Goal: Task Accomplishment & Management: Manage account settings

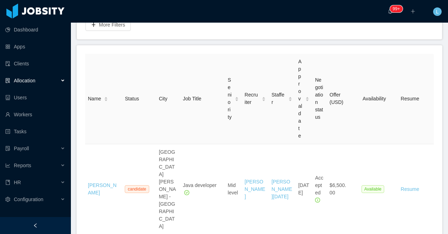
scroll to position [104, 0]
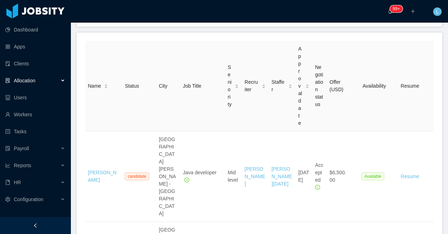
click at [35, 223] on div at bounding box center [35, 225] width 71 height 17
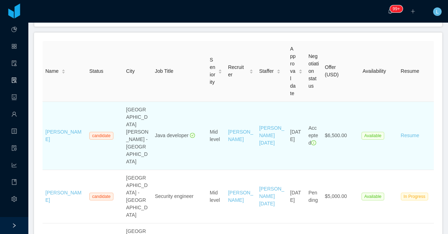
scroll to position [0, 0]
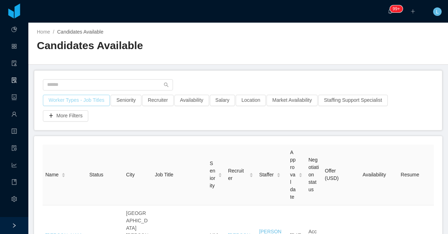
click at [82, 98] on button "Worker Types - Job Titles" at bounding box center [76, 100] width 67 height 11
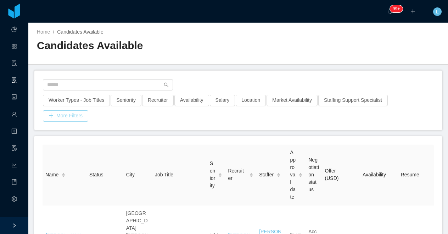
click at [75, 119] on button "More Filters" at bounding box center [65, 116] width 45 height 11
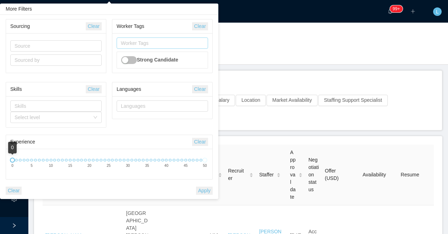
click at [139, 44] on div "Worker Tags" at bounding box center [161, 43] width 80 height 7
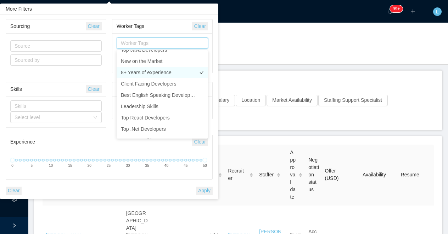
scroll to position [23, 0]
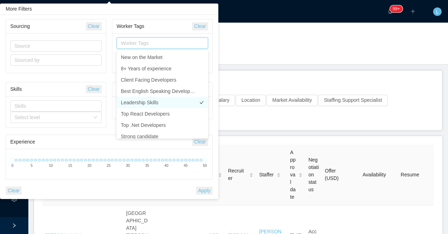
click at [148, 100] on li "Leadership Skills" at bounding box center [162, 102] width 91 height 11
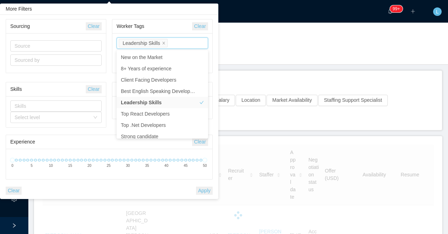
click at [253, 57] on div "Home / Candidates Available / Candidates Available" at bounding box center [237, 44] width 419 height 42
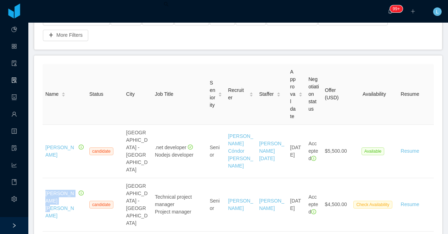
scroll to position [64, 0]
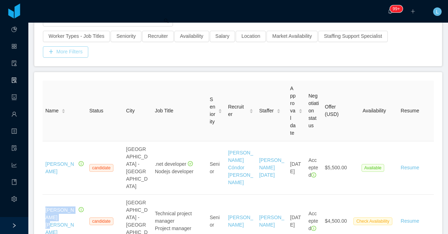
click at [77, 54] on button "More Filters" at bounding box center [65, 51] width 45 height 11
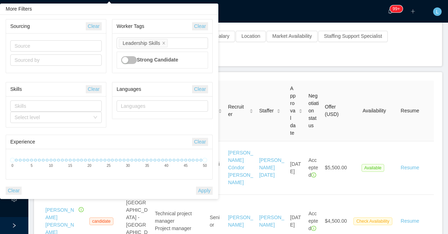
click at [241, 63] on div "Worker Types - Job Titles Seniority Recruiter Availability Salary Location Mark…" at bounding box center [237, 37] width 407 height 60
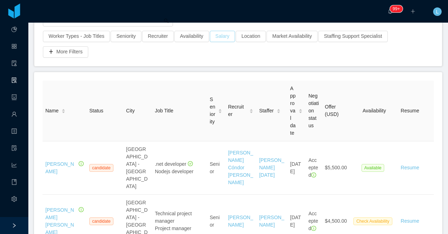
click at [227, 38] on button "Salary" at bounding box center [223, 36] width 26 height 11
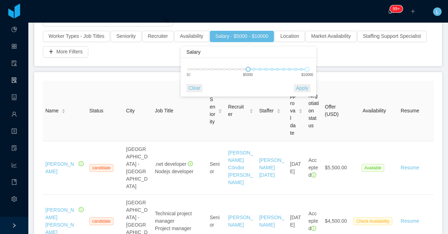
drag, startPoint x: 166, startPoint y: 70, endPoint x: 244, endPoint y: 70, distance: 78.3
click at [244, 70] on div "$0 $5000 $10000" at bounding box center [247, 69] width 119 height 4
drag, startPoint x: 307, startPoint y: 70, endPoint x: 266, endPoint y: 70, distance: 41.1
click at [266, 70] on div at bounding box center [264, 69] width 5 height 5
click at [300, 89] on button "Apply" at bounding box center [301, 88] width 17 height 8
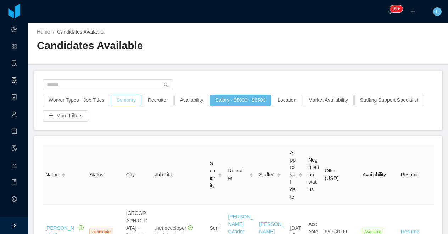
click at [132, 100] on button "Seniority" at bounding box center [126, 100] width 30 height 11
click at [130, 134] on div "Seniorities" at bounding box center [127, 132] width 95 height 7
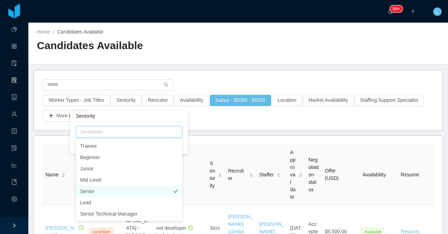
click at [113, 195] on li "Senior" at bounding box center [129, 191] width 106 height 11
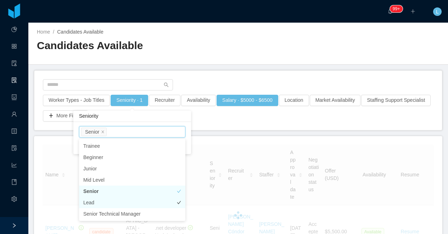
click at [112, 204] on li "Lead" at bounding box center [132, 202] width 106 height 11
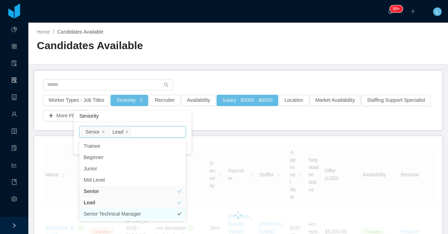
click at [112, 215] on li "Senior Technical Manager" at bounding box center [132, 214] width 106 height 11
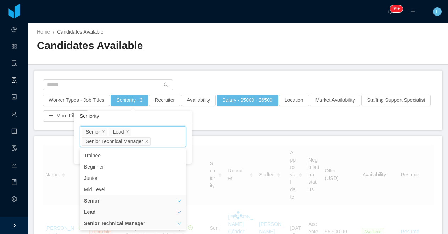
click at [203, 32] on div "Home / Candidates Available /" at bounding box center [137, 31] width 201 height 7
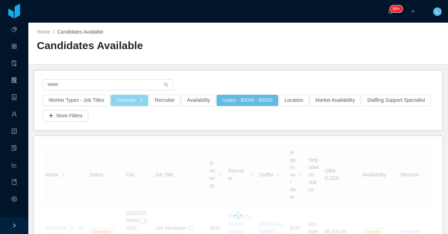
click at [135, 100] on button "Seniority · 3" at bounding box center [130, 100] width 38 height 11
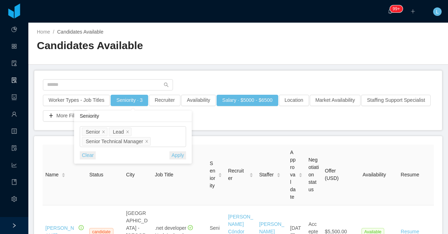
click at [170, 55] on div "Candidates Available" at bounding box center [137, 49] width 201 height 20
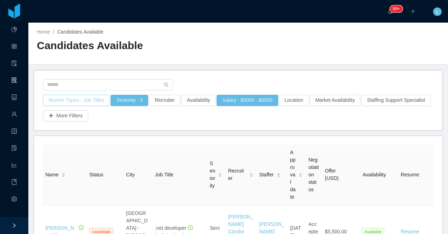
click at [95, 101] on button "Worker Types - Job Titles" at bounding box center [76, 100] width 67 height 11
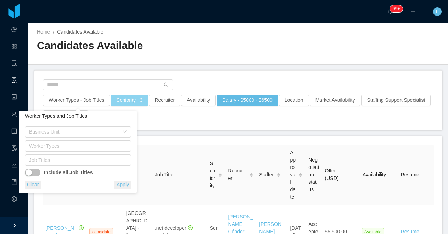
click at [136, 101] on button "Seniority · 3" at bounding box center [130, 100] width 38 height 11
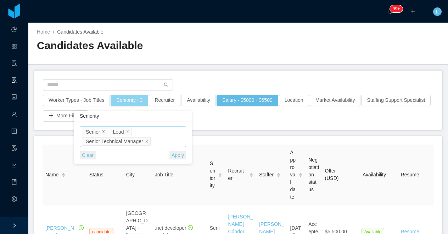
click at [105, 131] on icon "icon: close" at bounding box center [104, 132] width 4 height 4
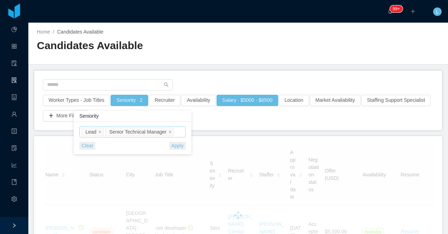
click at [176, 150] on button "Apply" at bounding box center [177, 146] width 17 height 8
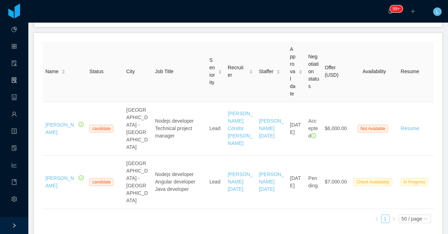
scroll to position [41, 0]
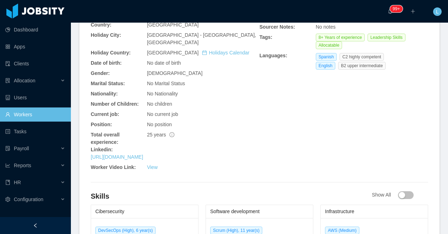
scroll to position [356, 0]
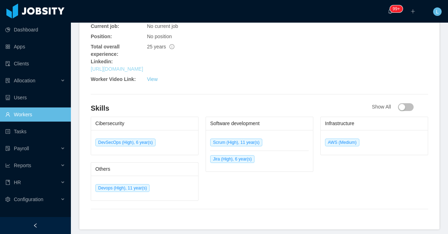
click at [137, 68] on link "https://www.linkedin.com/in/jorgesoriapuig-projectmanagementexpert" at bounding box center [117, 69] width 52 height 6
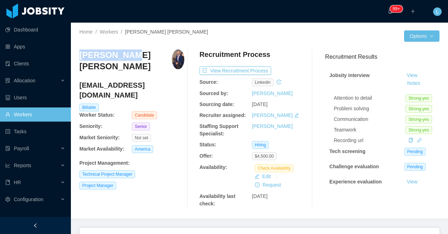
drag, startPoint x: 122, startPoint y: 56, endPoint x: 78, endPoint y: 58, distance: 44.3
click at [78, 58] on div "Home / Workers / Jorge Soria Puig / Options Jorge Soria Puig jpsoft@gmail.com B…" at bounding box center [259, 121] width 377 height 197
copy h3 "Jorge Soria"
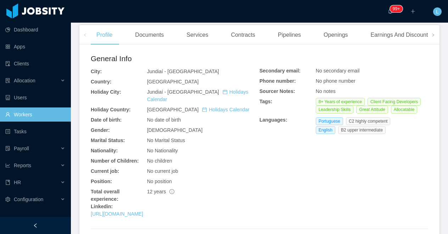
scroll to position [248, 0]
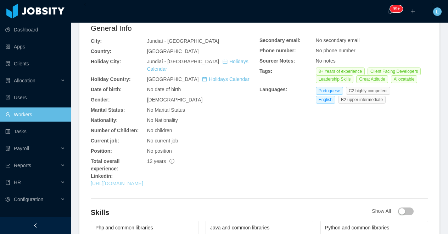
click at [130, 181] on link "https://www.linkedin.com/in/andre-jarussi-94390a35" at bounding box center [117, 184] width 52 height 6
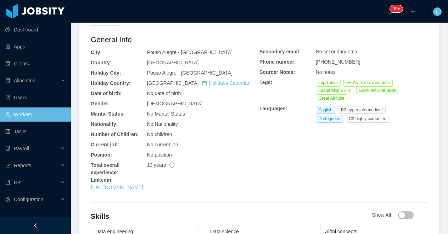
scroll to position [290, 0]
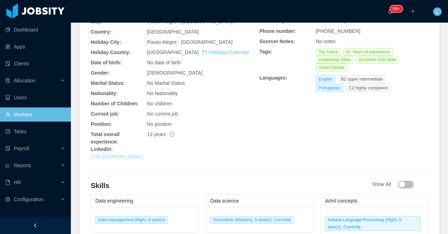
click at [143, 154] on link "https://www.linkedin.com/in/brdouglasbonafe" at bounding box center [117, 157] width 52 height 6
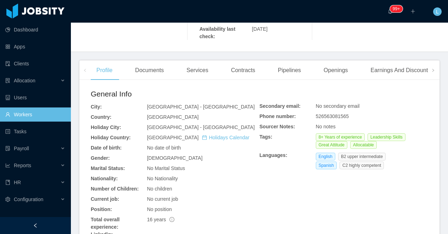
scroll to position [232, 0]
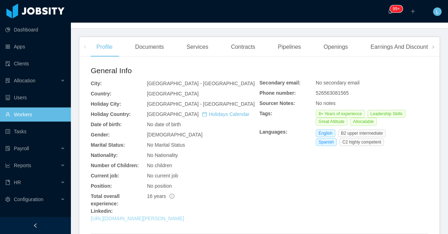
click at [137, 216] on link "[URL][DOMAIN_NAME][PERSON_NAME]" at bounding box center [137, 219] width 93 height 6
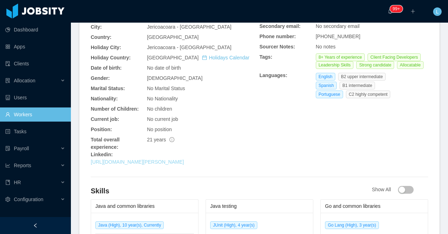
scroll to position [266, 0]
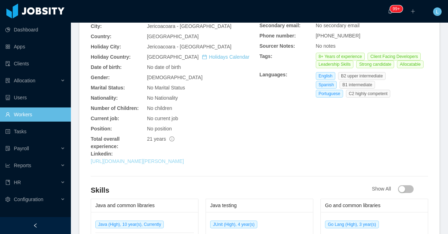
click at [157, 159] on link "[URL][DOMAIN_NAME][PERSON_NAME]" at bounding box center [137, 162] width 93 height 6
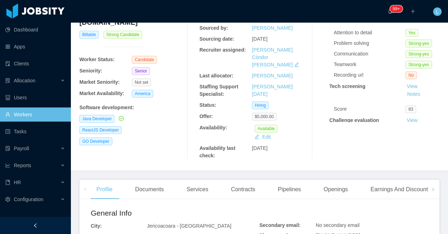
scroll to position [121, 0]
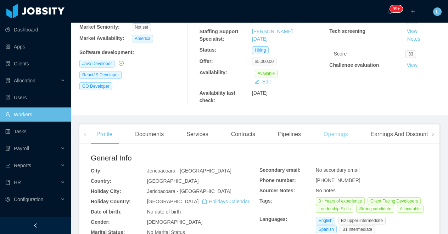
click at [334, 129] on div "Openings" at bounding box center [336, 135] width 36 height 20
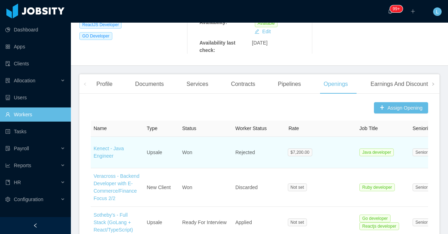
scroll to position [152, 0]
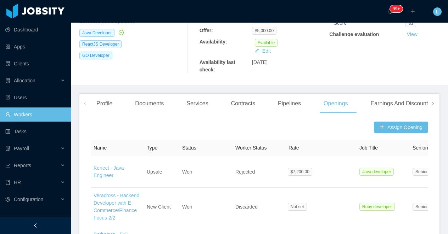
click at [437, 106] on span at bounding box center [432, 103] width 11 height 19
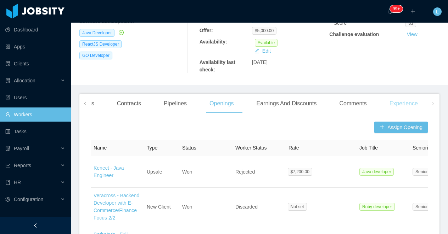
click at [419, 102] on div "Experience" at bounding box center [404, 104] width 40 height 20
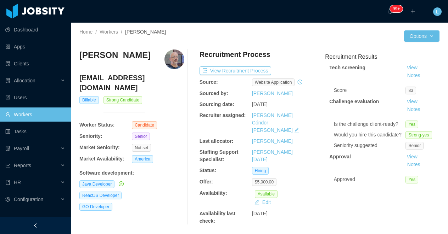
click at [114, 55] on h3 "Emerson Santos" at bounding box center [114, 55] width 71 height 11
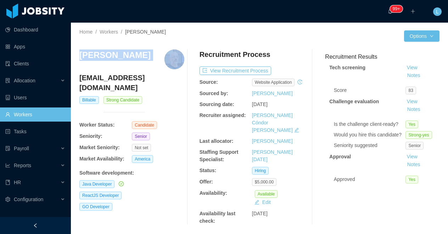
click at [114, 55] on h3 "Emerson Santos" at bounding box center [114, 55] width 71 height 11
copy h3 "Emerson Santos"
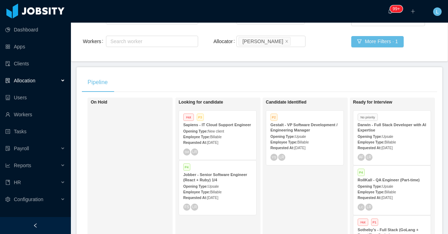
scroll to position [151, 0]
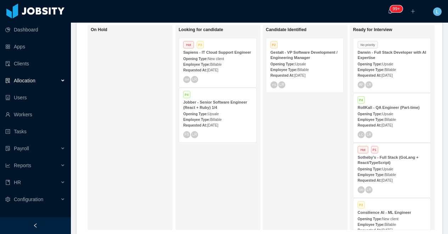
click at [293, 61] on div "Opening Type: Upsale" at bounding box center [304, 63] width 69 height 7
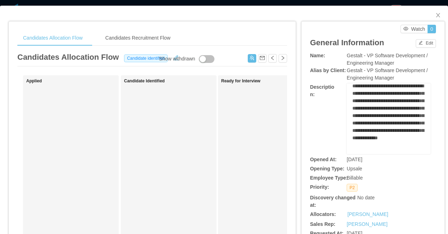
scroll to position [69, 0]
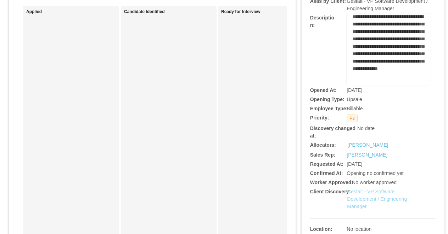
click at [352, 193] on link "Gestalt - VP Software Development / Engineering Manager" at bounding box center [377, 199] width 60 height 21
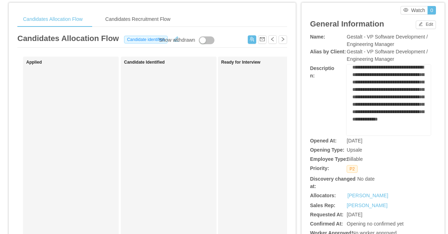
scroll to position [0, 0]
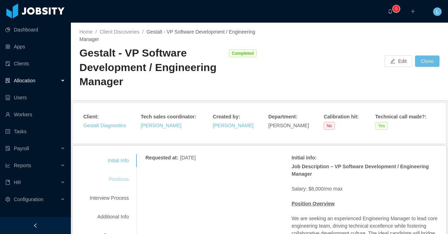
click at [117, 182] on div "Positions" at bounding box center [109, 179] width 56 height 13
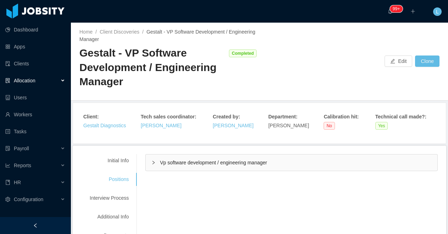
click at [171, 161] on span "Vp software development / engineering manager" at bounding box center [213, 163] width 107 height 6
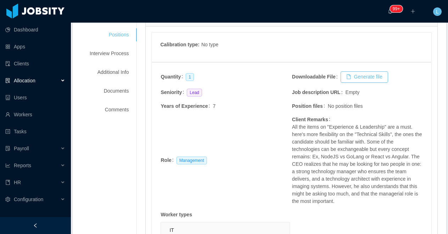
scroll to position [154, 0]
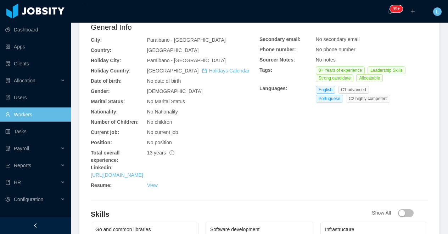
scroll to position [276, 0]
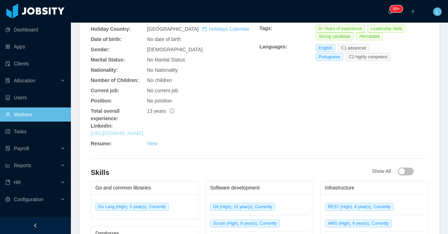
click at [143, 133] on link "https://www.linkedin.com/in/marioidival" at bounding box center [117, 134] width 52 height 6
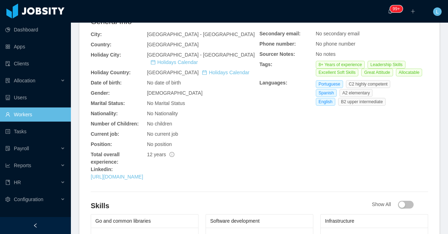
scroll to position [285, 0]
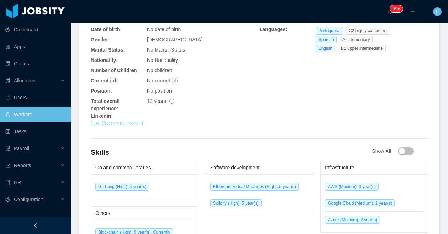
click at [141, 126] on link "https://www.linkedin.com/in/rafaelescrich" at bounding box center [117, 124] width 52 height 6
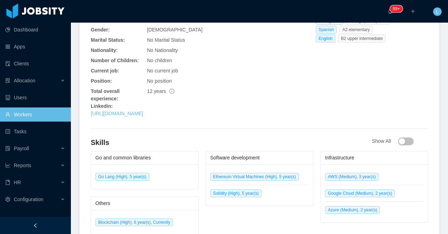
scroll to position [318, 0]
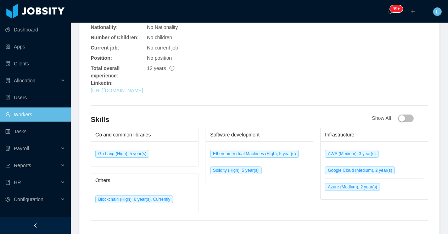
click at [143, 94] on link "https://www.linkedin.com/in/rafaelescrich" at bounding box center [117, 91] width 52 height 6
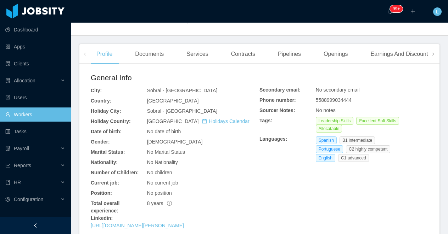
scroll to position [253, 0]
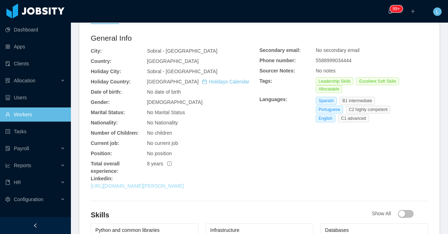
click at [129, 183] on link "[URL][DOMAIN_NAME][PERSON_NAME]" at bounding box center [137, 186] width 93 height 6
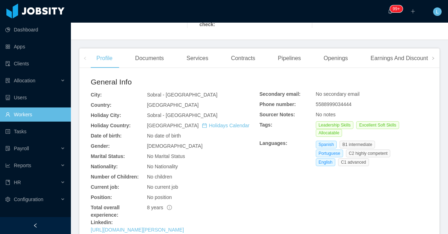
scroll to position [168, 0]
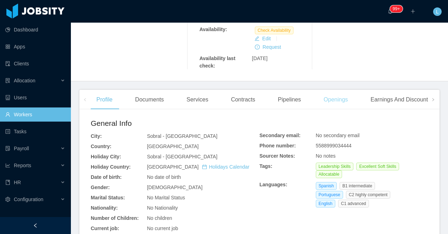
click at [338, 90] on div "Openings" at bounding box center [336, 100] width 36 height 20
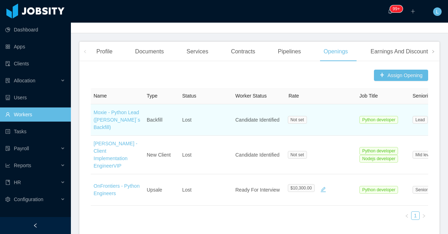
scroll to position [234, 0]
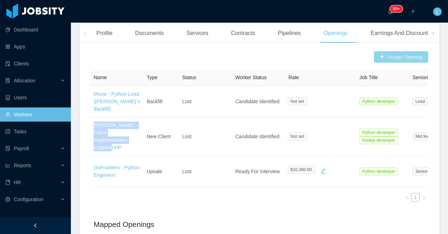
click at [380, 51] on button "Assign Opening" at bounding box center [401, 56] width 54 height 11
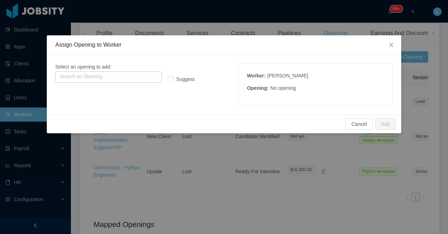
click at [119, 79] on input "text" at bounding box center [108, 77] width 106 height 11
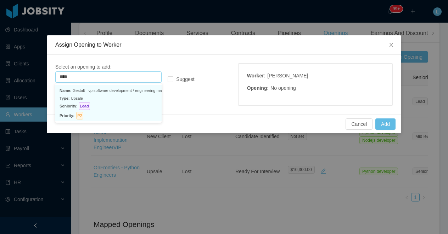
click at [101, 98] on p "Type: Upsale" at bounding box center [109, 99] width 98 height 8
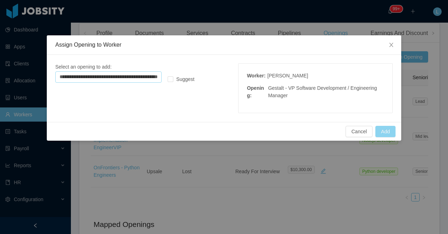
type input "**********"
click at [384, 129] on button "Add" at bounding box center [385, 131] width 20 height 11
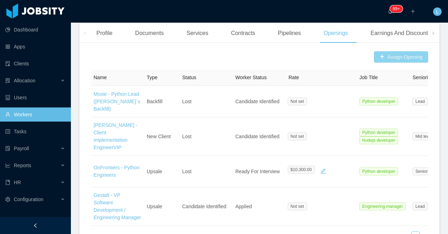
scroll to position [0, 0]
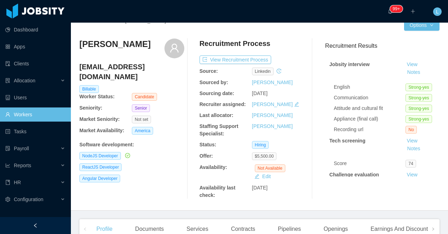
scroll to position [13, 0]
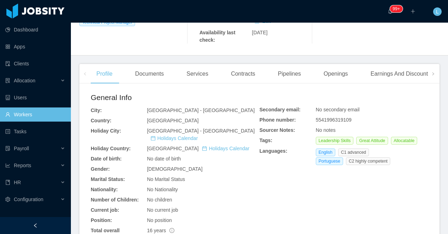
scroll to position [221, 0]
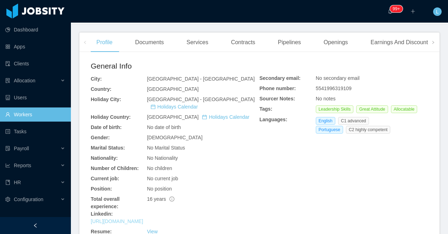
click at [143, 219] on link "[URL][DOMAIN_NAME]" at bounding box center [117, 222] width 52 height 6
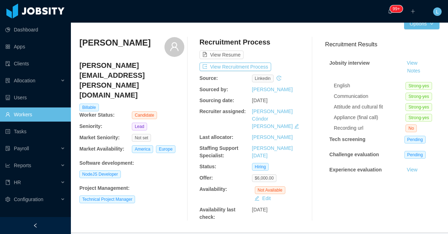
scroll to position [0, 0]
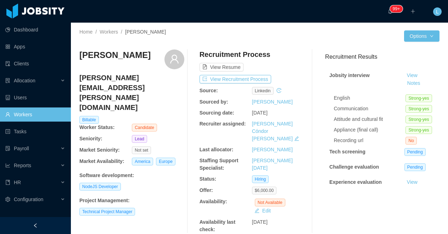
click at [132, 56] on h3 "[PERSON_NAME]" at bounding box center [114, 55] width 71 height 11
copy div "[PERSON_NAME]"
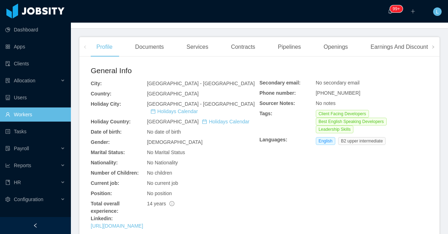
scroll to position [212, 0]
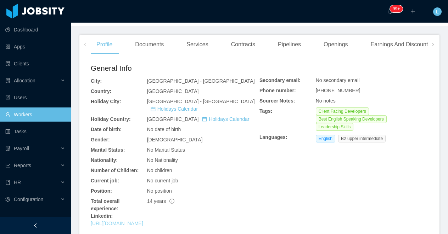
click at [125, 221] on link "[URL][DOMAIN_NAME]" at bounding box center [117, 224] width 52 height 6
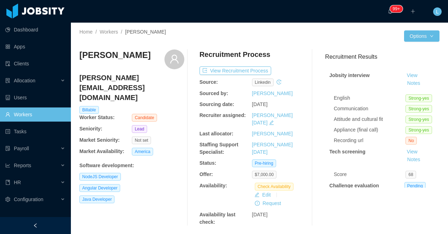
click at [115, 53] on h3 "[PERSON_NAME]" at bounding box center [114, 55] width 71 height 11
copy div "[PERSON_NAME]"
